Goal: Navigation & Orientation: Find specific page/section

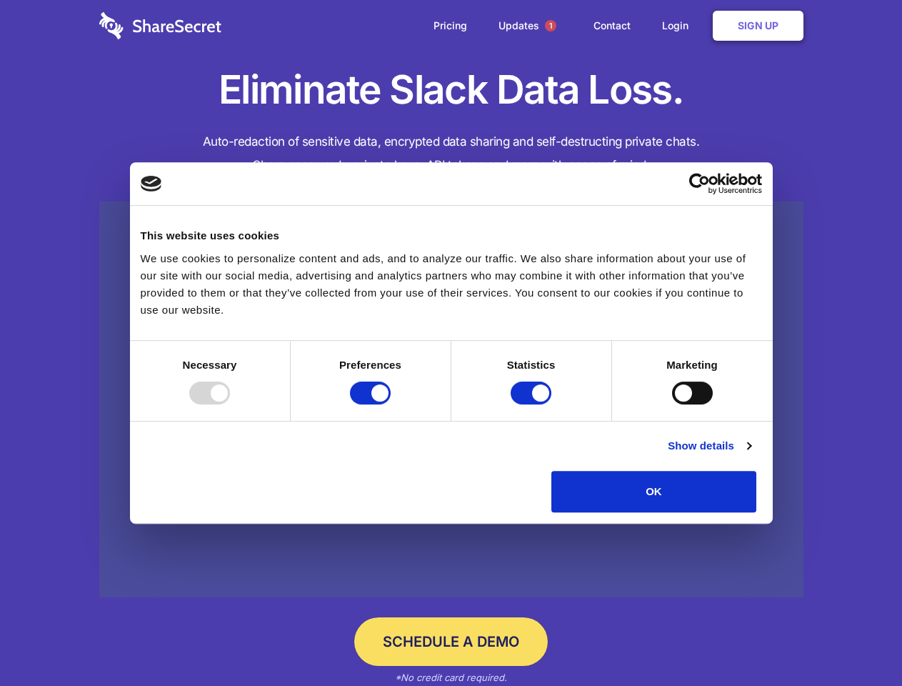
click at [230, 404] on div at bounding box center [209, 393] width 41 height 23
click at [391, 404] on input "Preferences" at bounding box center [370, 393] width 41 height 23
checkbox input "false"
click at [533, 404] on input "Statistics" at bounding box center [531, 393] width 41 height 23
checkbox input "false"
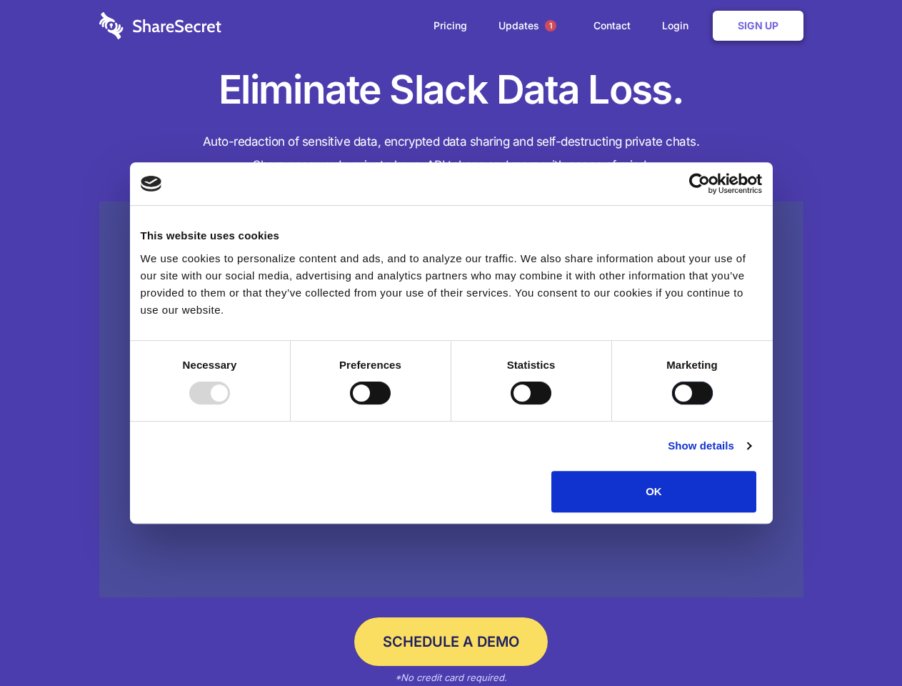
click at [672, 404] on input "Marketing" at bounding box center [692, 393] width 41 height 23
checkbox input "true"
click at [751, 454] on link "Show details" at bounding box center [709, 445] width 83 height 17
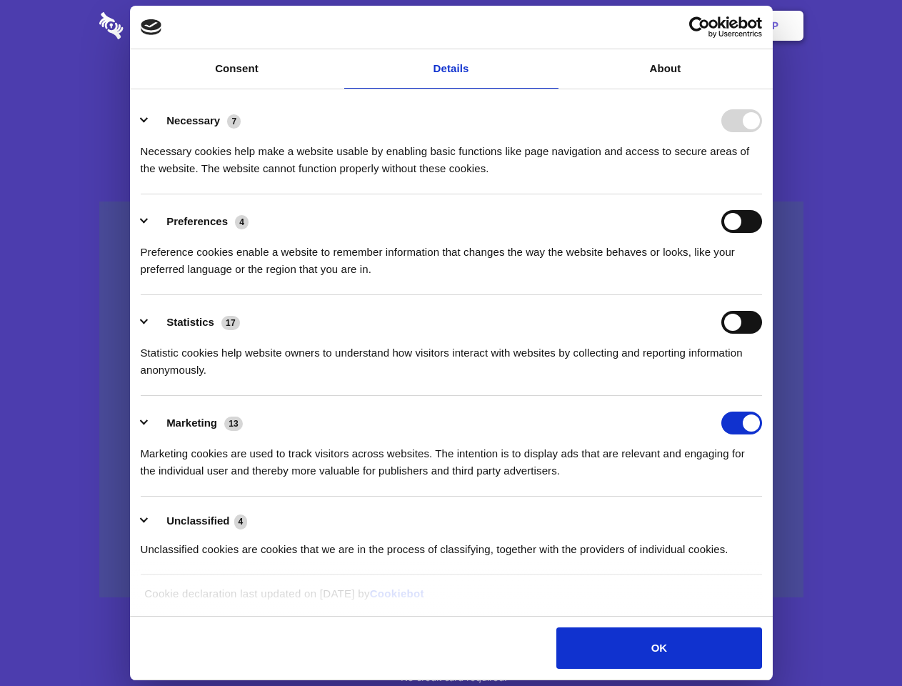
click at [762, 194] on li "Necessary 7 Necessary cookies help make a website usable by enabling basic func…" at bounding box center [452, 144] width 622 height 101
click at [550, 26] on span "1" at bounding box center [550, 25] width 23 height 23
